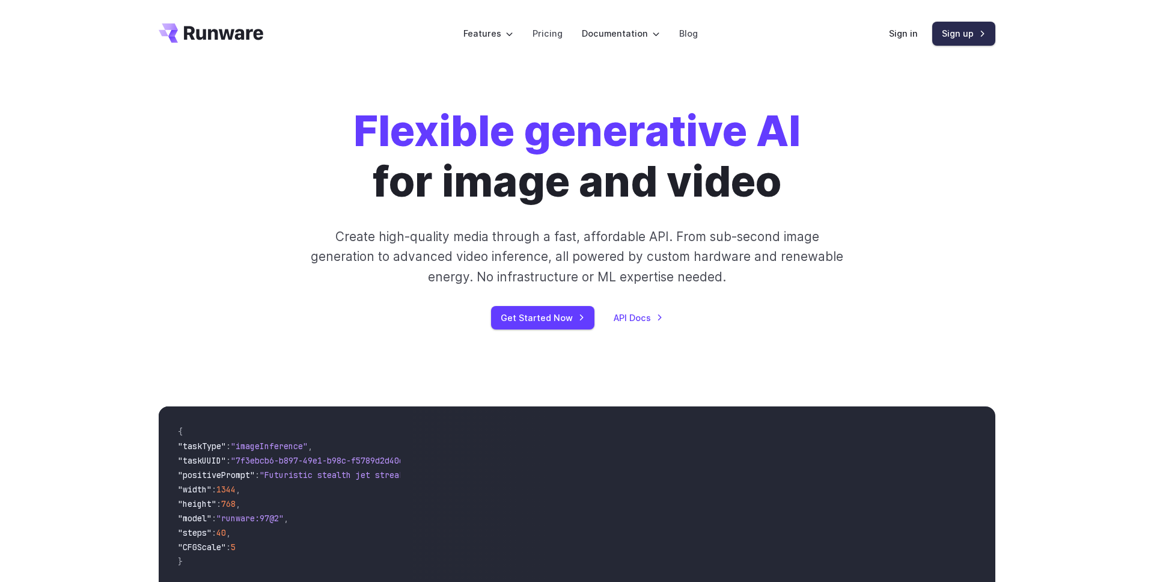
click at [965, 40] on link "Sign up" at bounding box center [963, 33] width 63 height 23
click at [557, 38] on link "Pricing" at bounding box center [548, 33] width 30 height 14
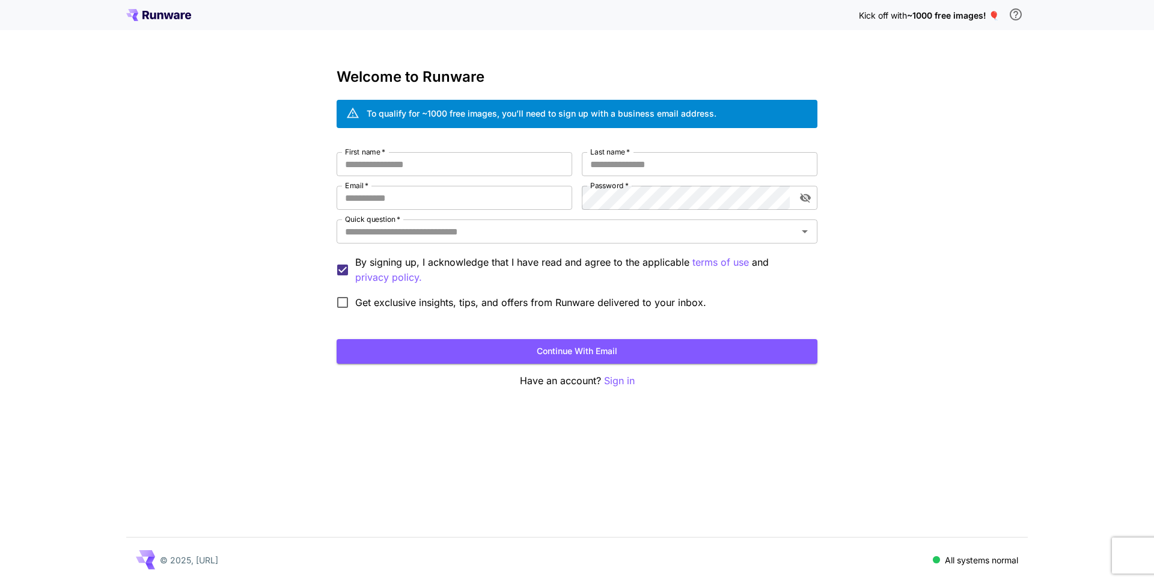
click at [158, 14] on icon at bounding box center [161, 16] width 6 height 7
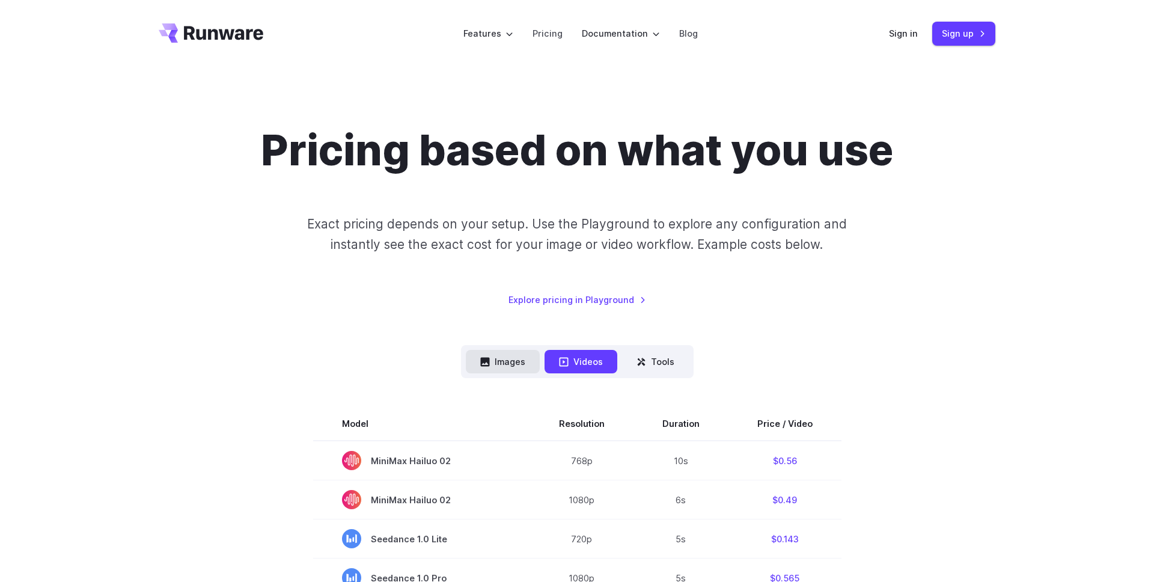
click at [518, 369] on button "Images" at bounding box center [503, 361] width 74 height 23
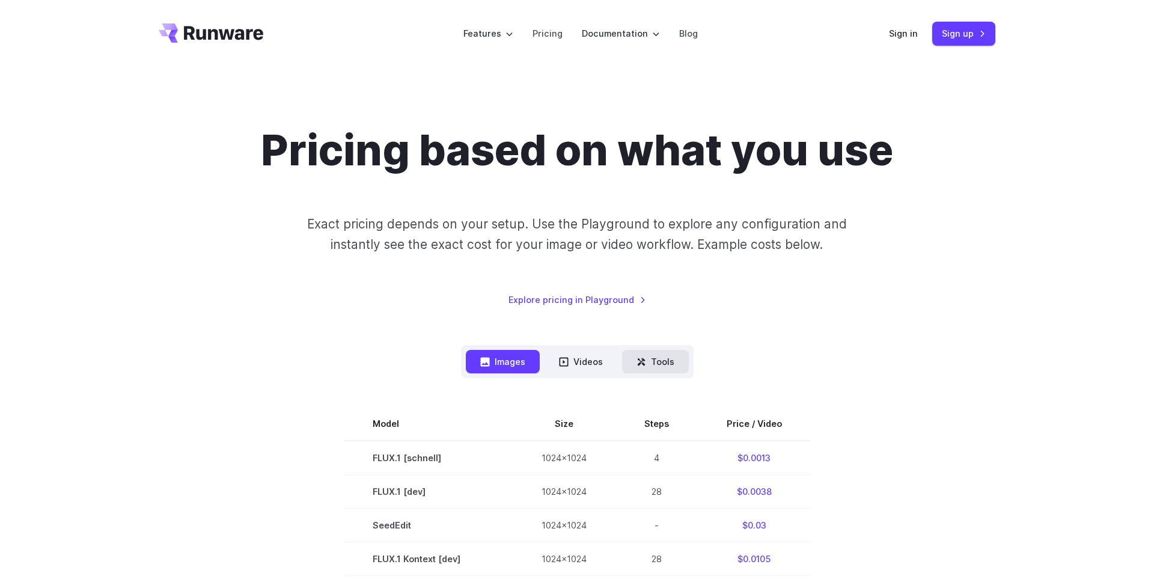
drag, startPoint x: 670, startPoint y: 353, endPoint x: 656, endPoint y: 353, distance: 13.8
click at [670, 353] on button "Tools" at bounding box center [655, 361] width 67 height 23
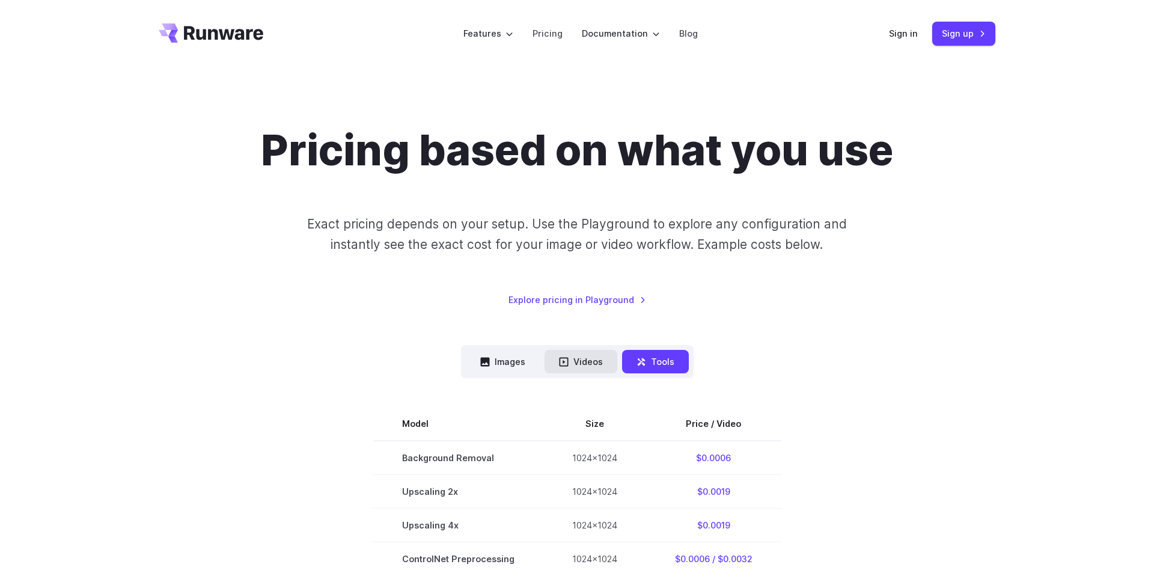
drag, startPoint x: 575, startPoint y: 354, endPoint x: 564, endPoint y: 355, distance: 10.9
click at [575, 354] on button "Videos" at bounding box center [581, 361] width 73 height 23
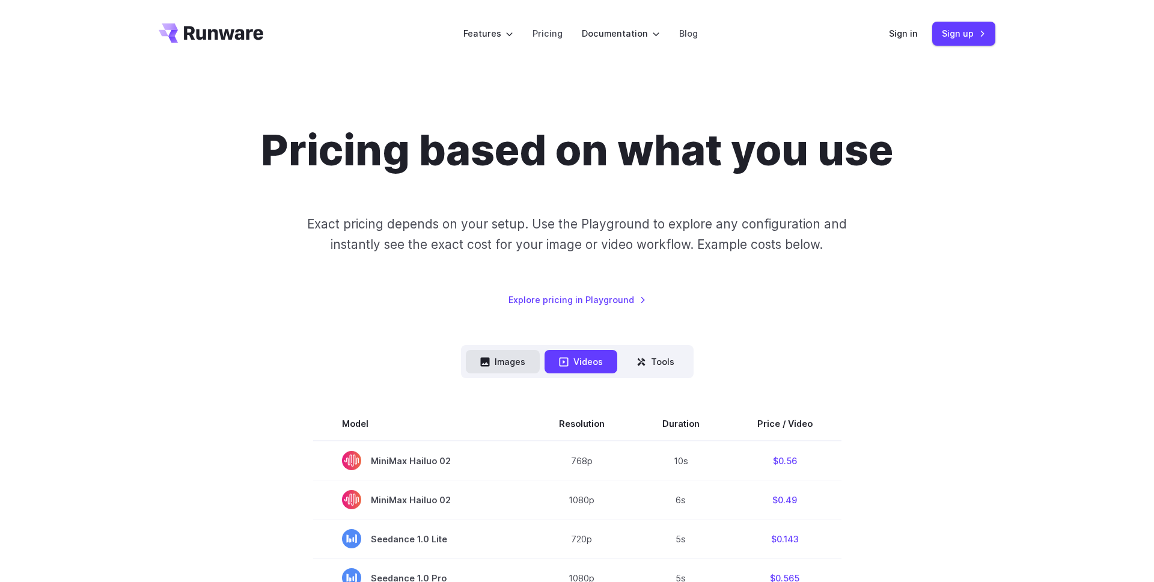
click at [517, 357] on button "Images" at bounding box center [503, 361] width 74 height 23
